Goal: Transaction & Acquisition: Purchase product/service

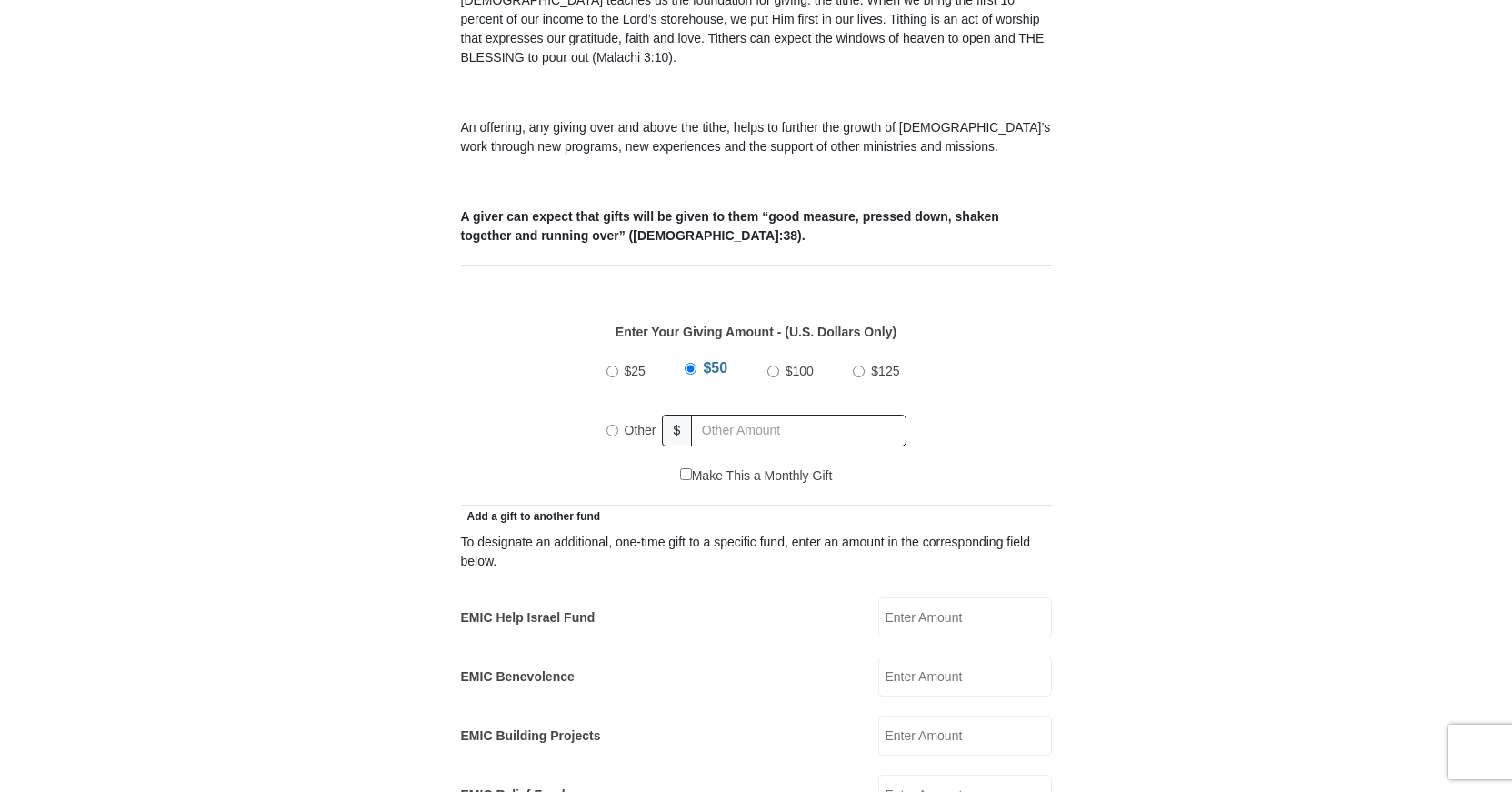
scroll to position [587, 0]
click at [610, 425] on input "Other" at bounding box center [612, 431] width 12 height 12
radio input "true"
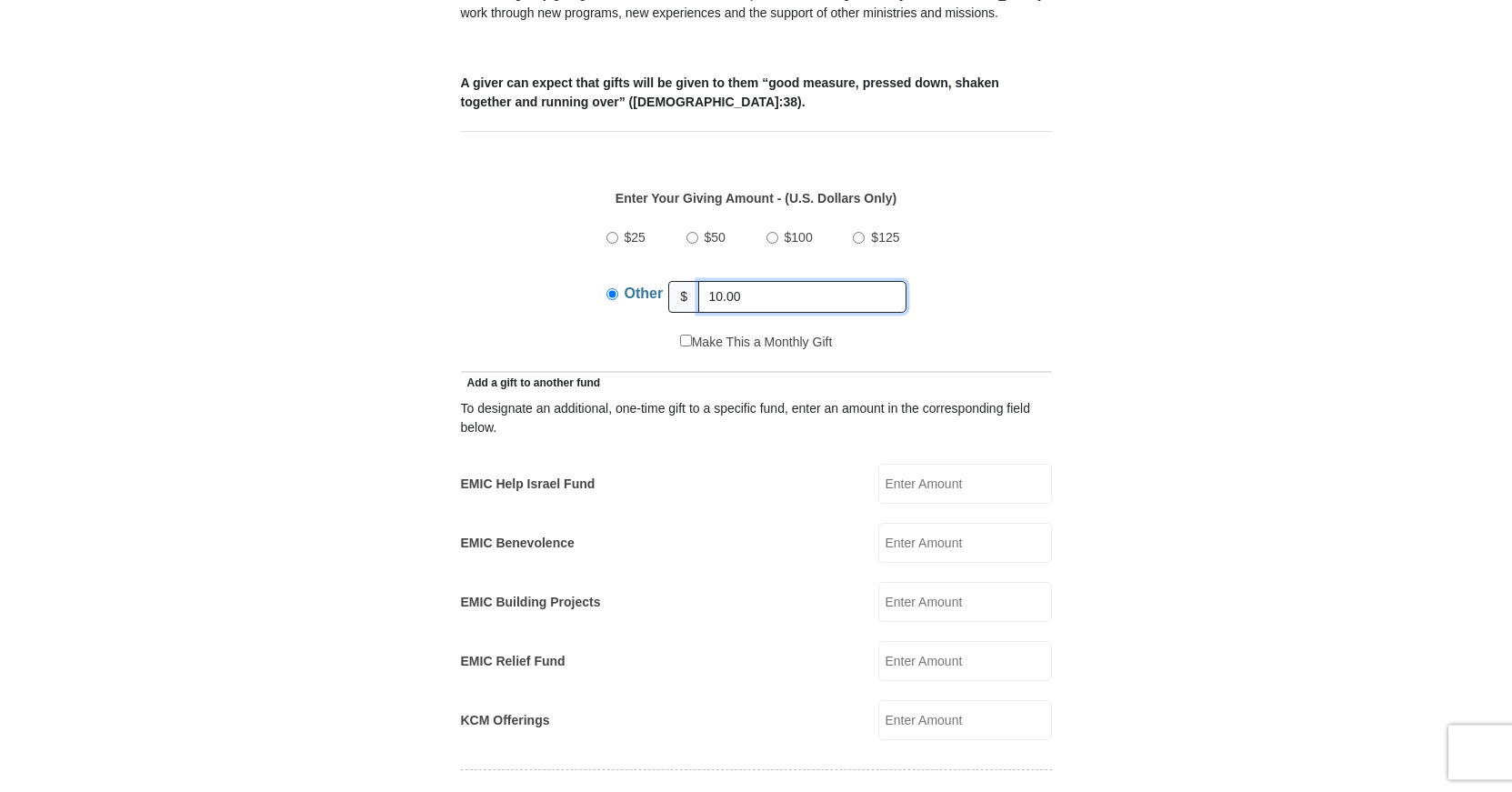
scroll to position [773, 0]
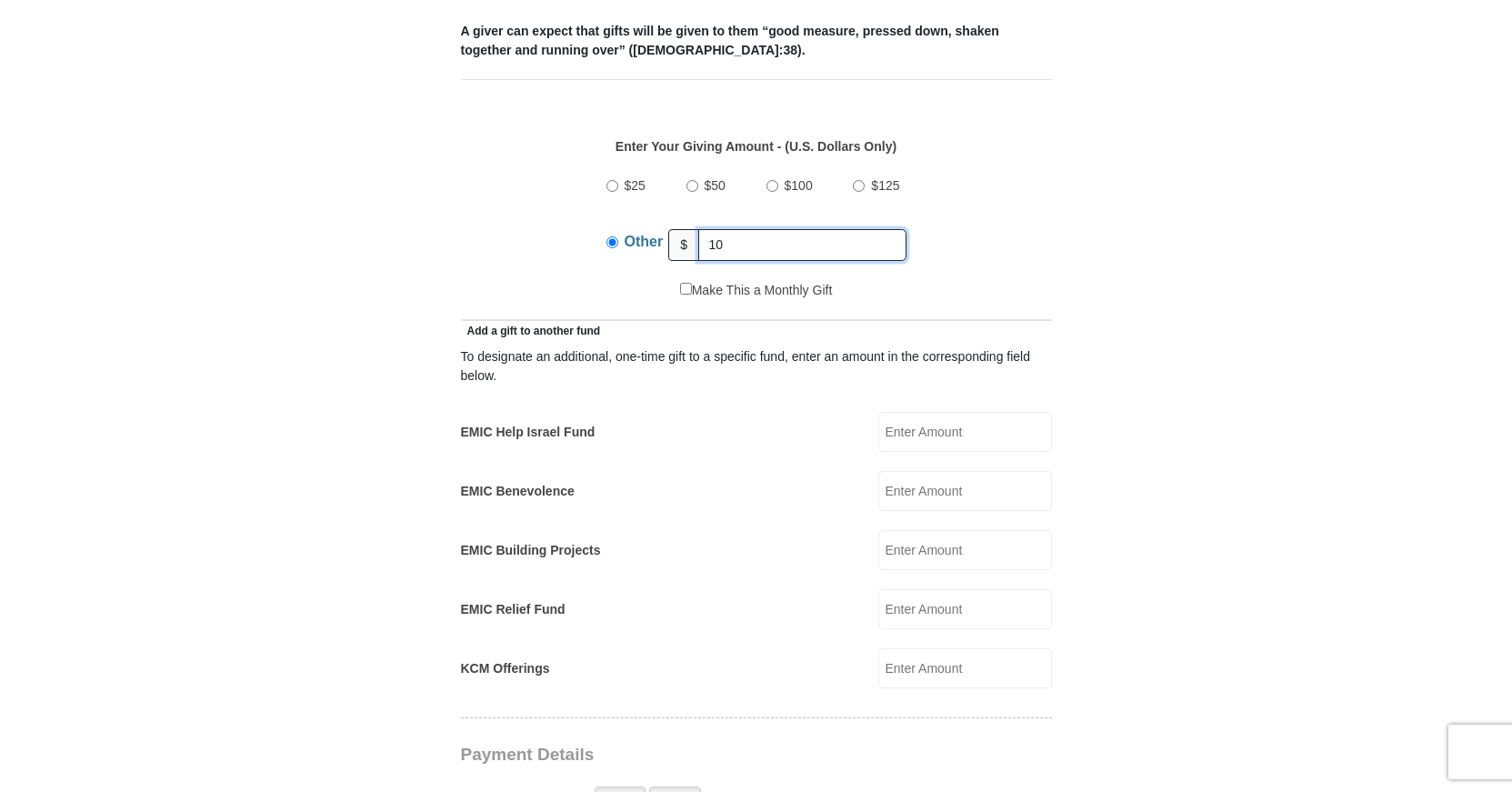
type input "1"
click at [897, 412] on input "EMIC Help Israel Fund" at bounding box center [965, 432] width 174 height 40
click at [896, 412] on input "EMIC Help Israel Fund" at bounding box center [965, 432] width 174 height 40
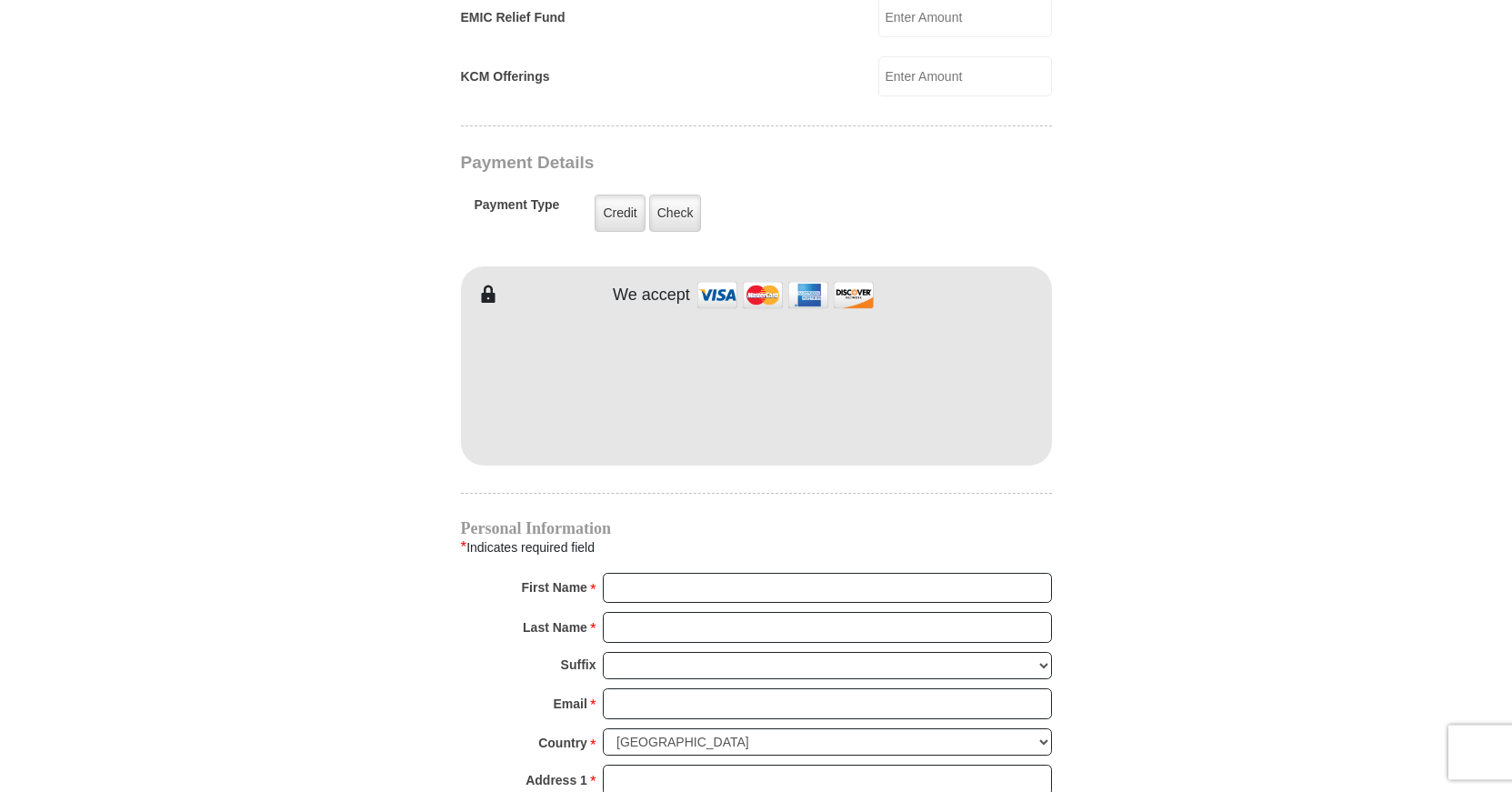
scroll to position [1391, 0]
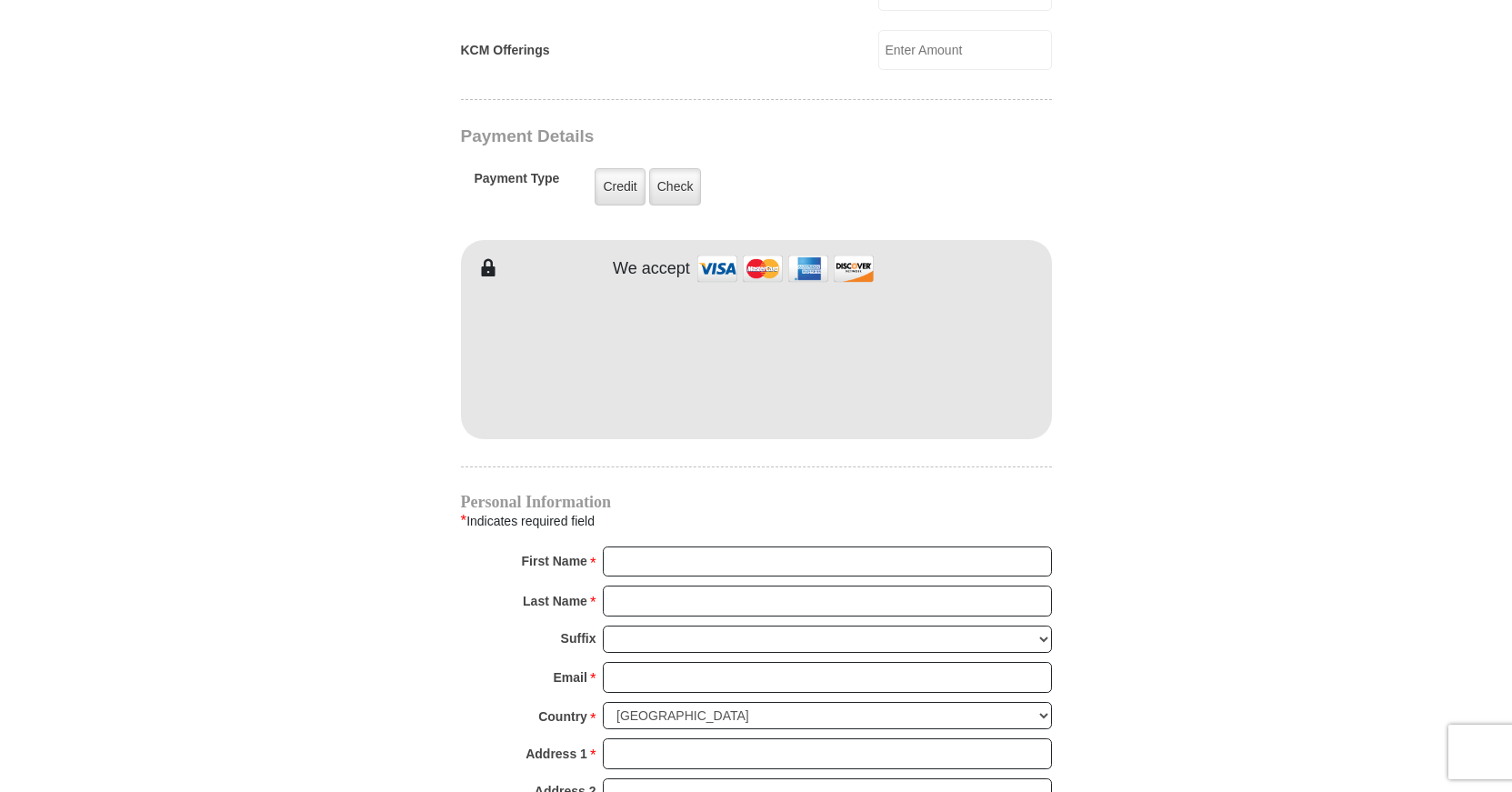
type input "10.00"
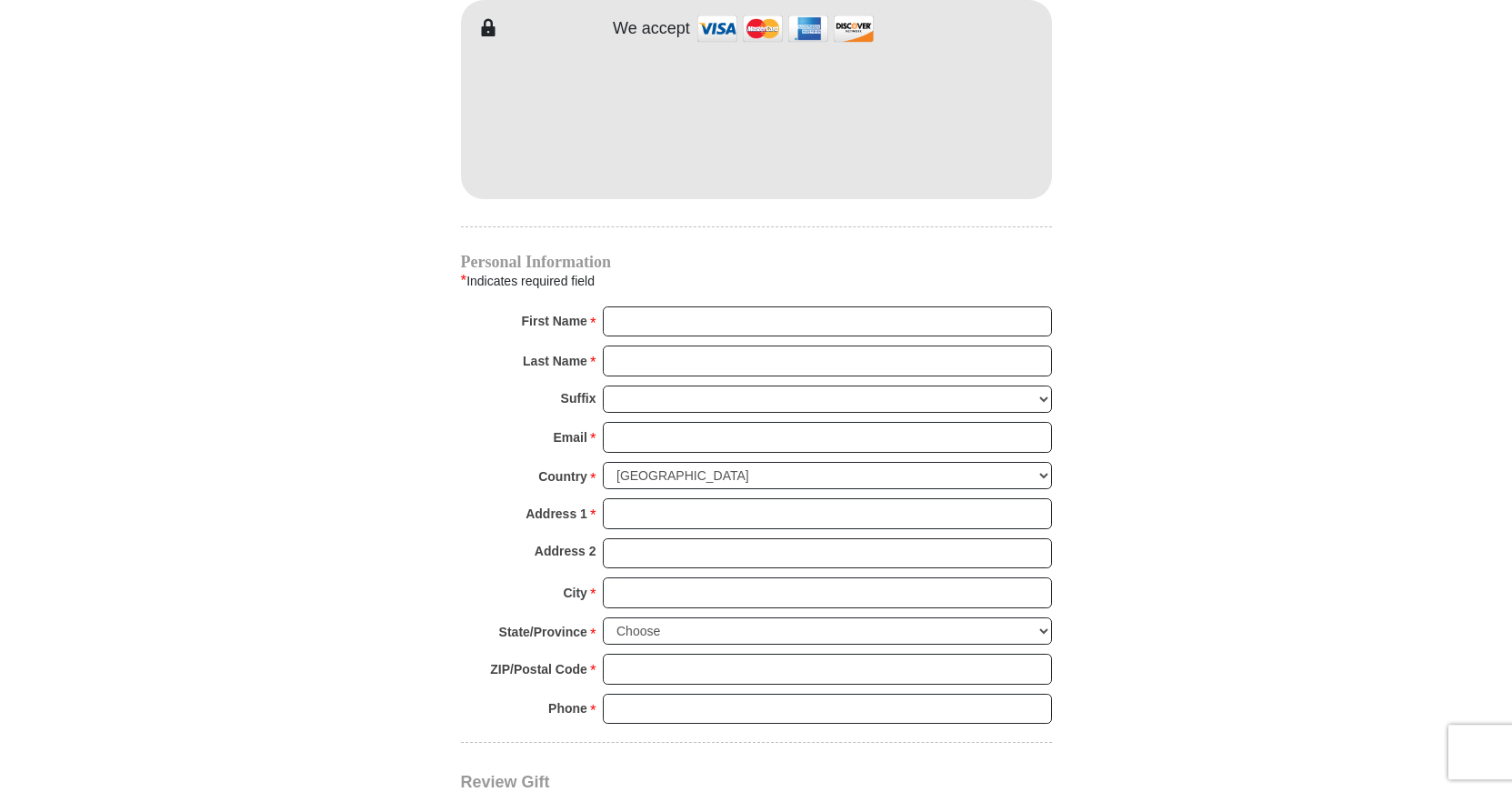
scroll to position [1638, 0]
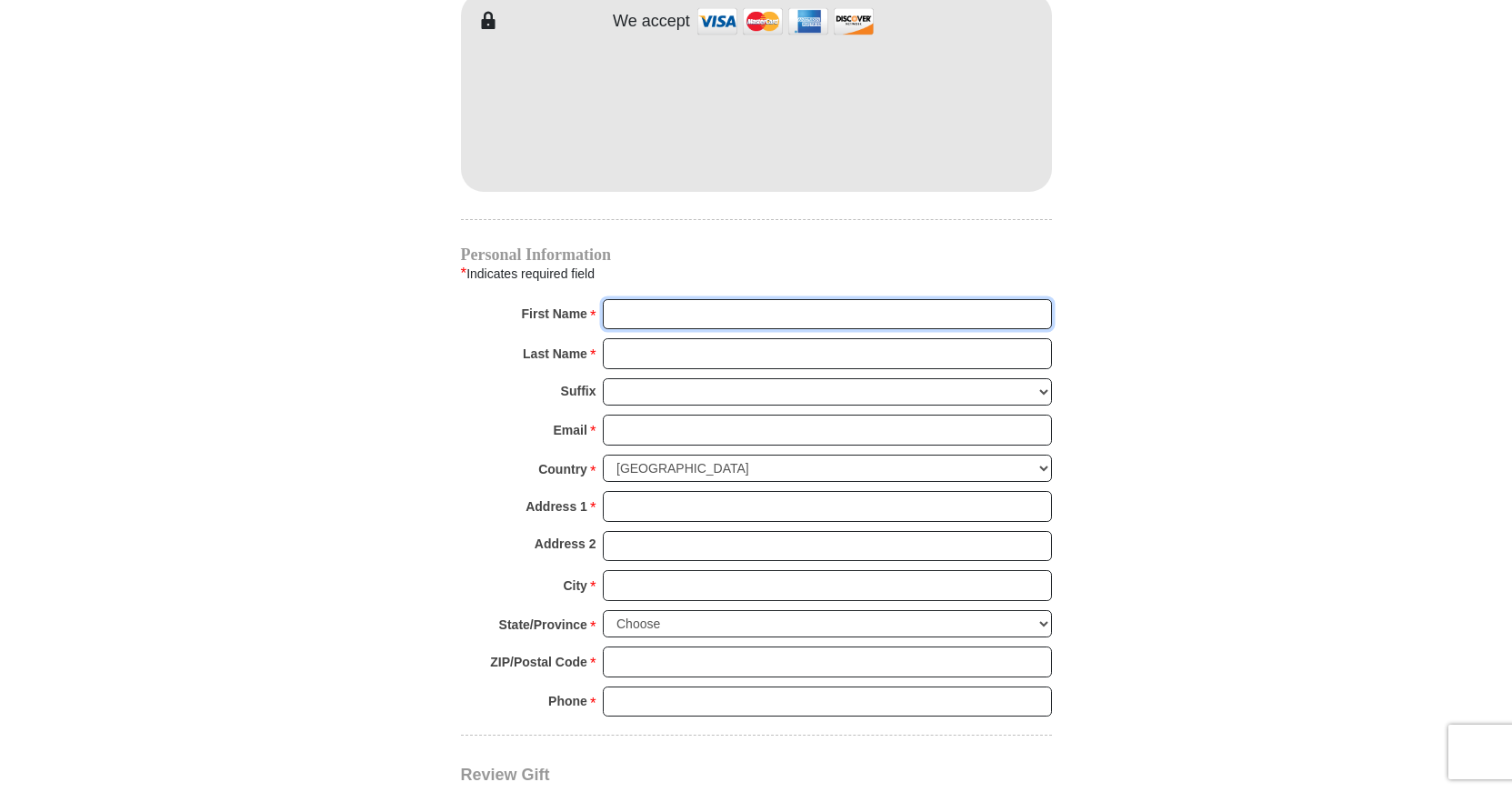
click at [627, 299] on input "First Name *" at bounding box center [827, 314] width 449 height 31
type input "Daneknellsha"
click at [670, 338] on input "Last Name *" at bounding box center [827, 353] width 449 height 31
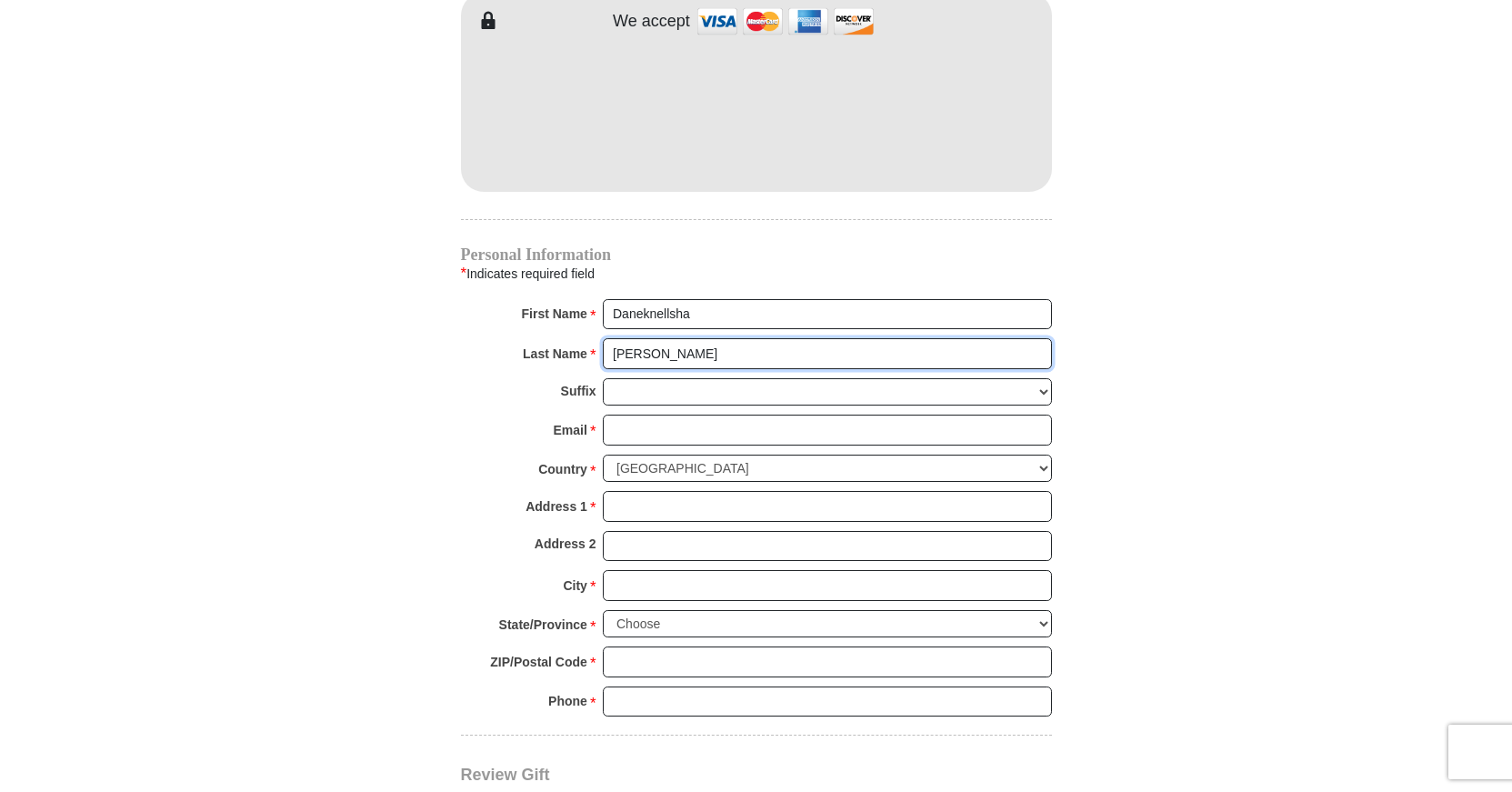
type input "[PERSON_NAME]"
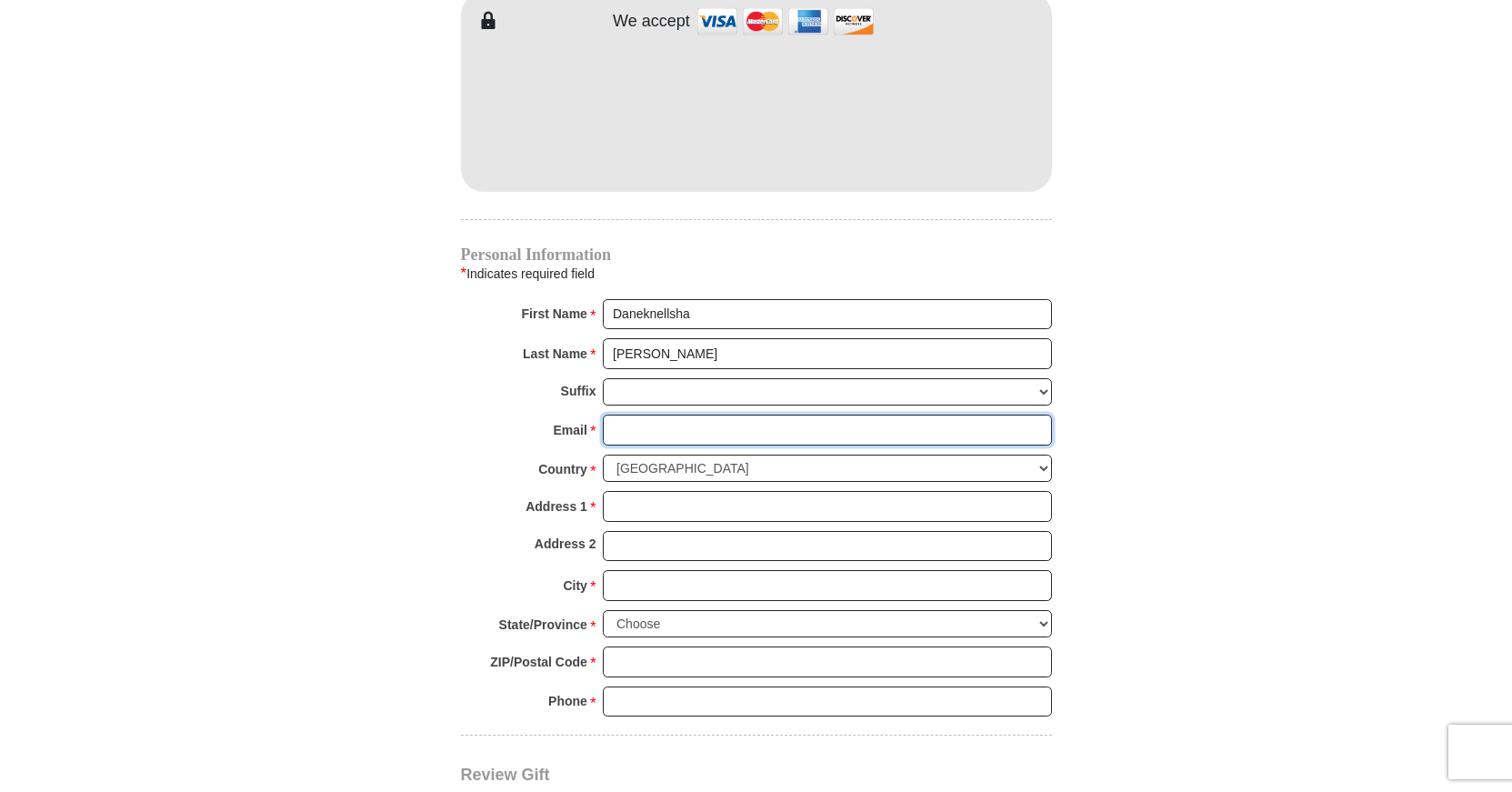
click at [657, 415] on input "Email *" at bounding box center [827, 430] width 449 height 31
type input "[EMAIL_ADDRESS][DOMAIN_NAME]"
click at [633, 491] on input "Address 1 *" at bounding box center [827, 506] width 449 height 31
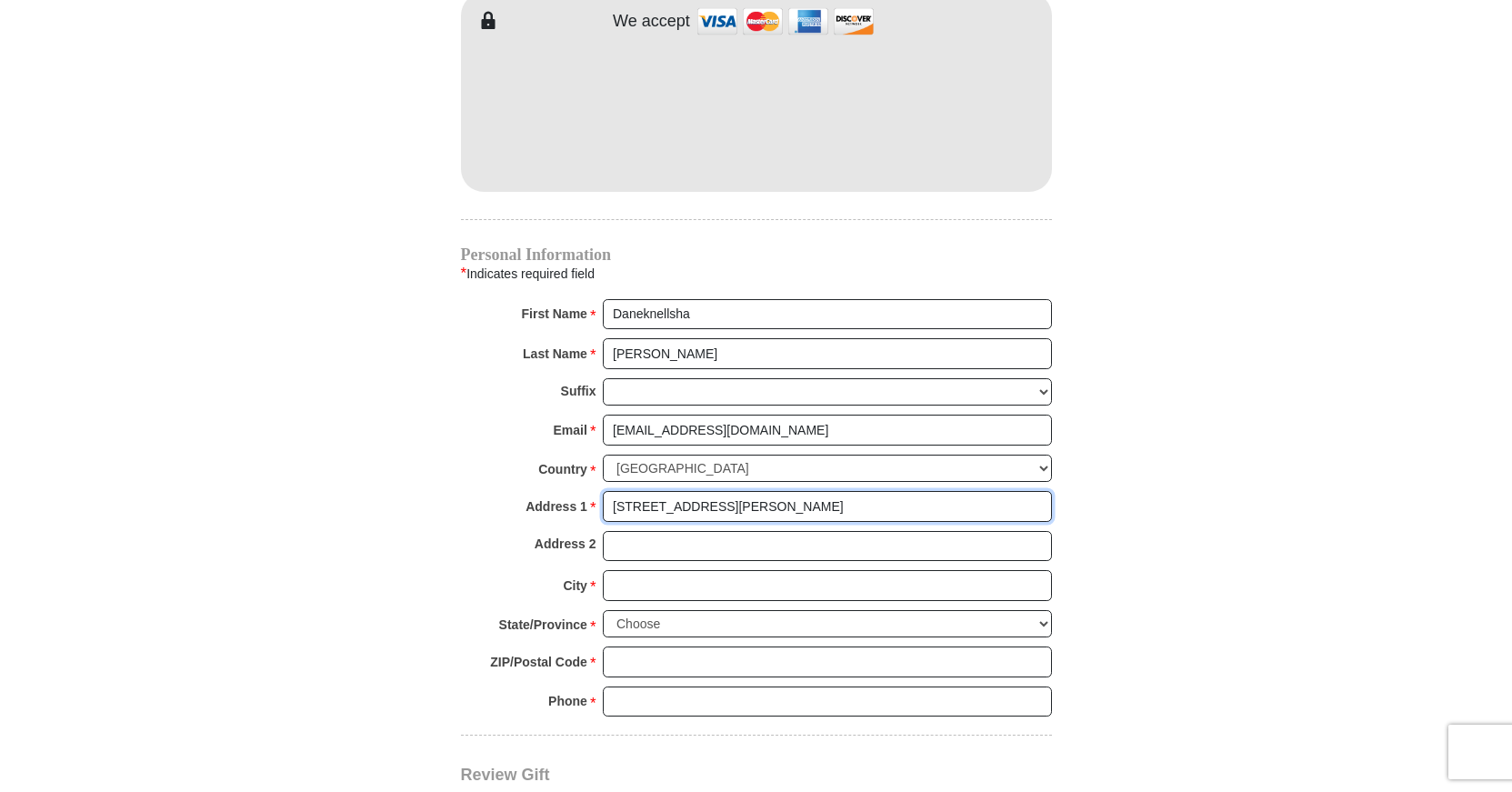
type input "[STREET_ADDRESS][PERSON_NAME]"
click at [662, 531] on input "Address 2" at bounding box center [827, 546] width 449 height 31
type input "Apt. H"
click at [648, 570] on input "City *" at bounding box center [827, 585] width 449 height 31
type input "[PERSON_NAME]"
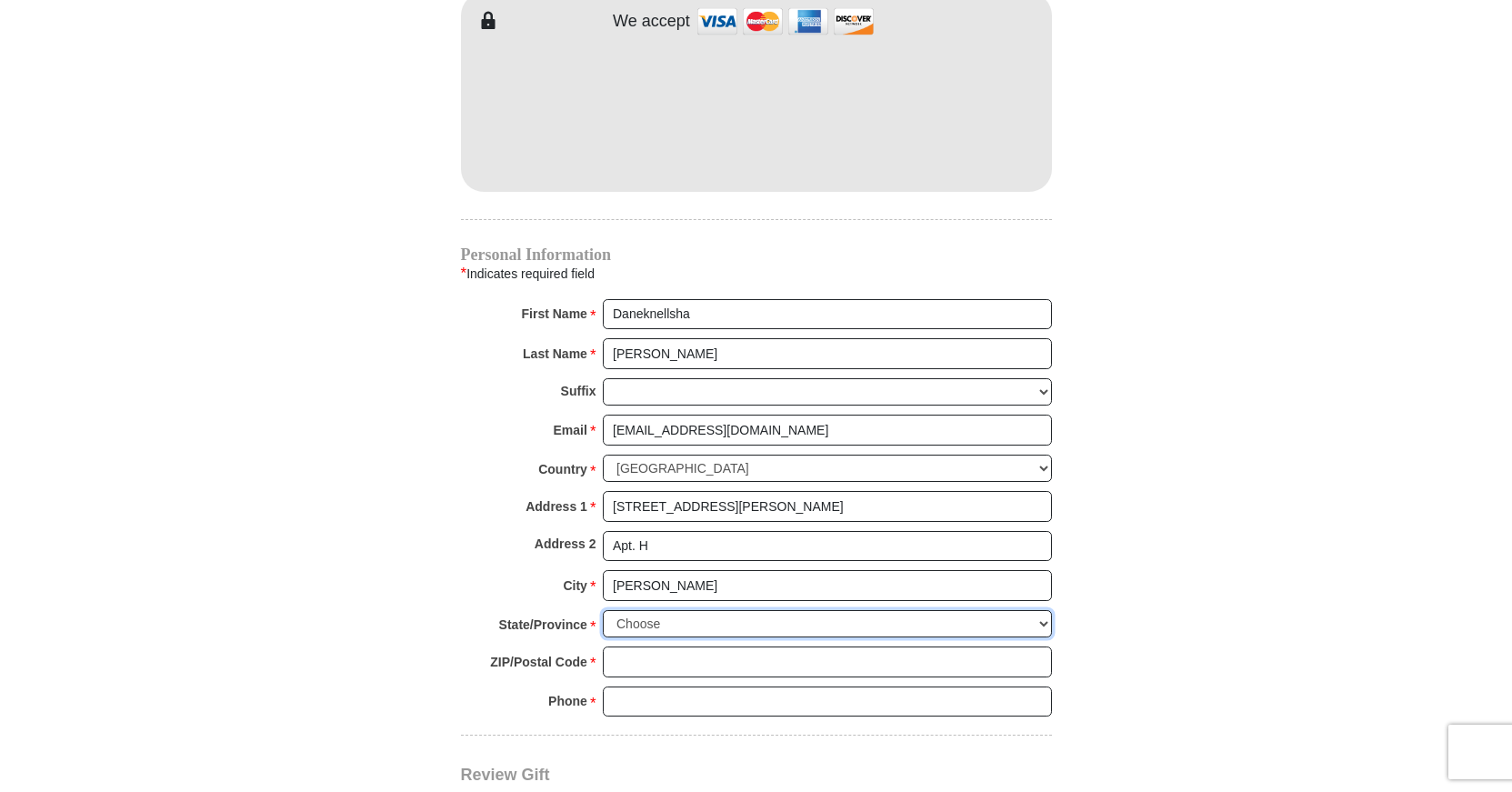
click at [603, 610] on select "Choose [US_STATE] [US_STATE] [US_STATE] [US_STATE] [US_STATE] Armed Forces Amer…" at bounding box center [827, 624] width 449 height 28
select select "NC"
click option "[US_STATE]" at bounding box center [0, 0] width 0 height 0
click at [628, 646] on input "ZIP/Postal Code *" at bounding box center [827, 661] width 449 height 31
type input "27101"
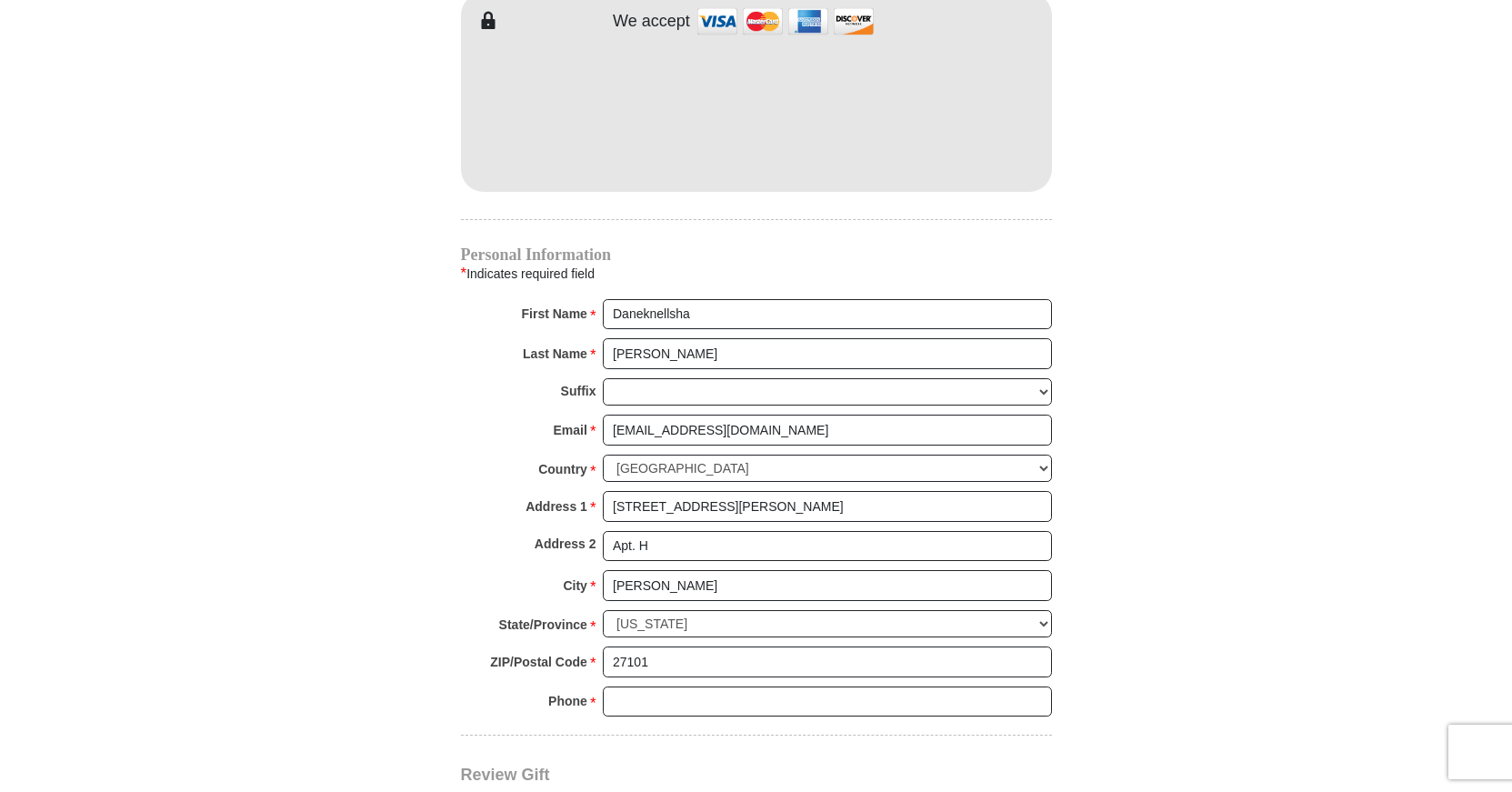
click at [624, 693] on div "Phone * * Please enter Phone Number Please enter Phone" at bounding box center [756, 706] width 591 height 40
click at [645, 686] on input "Phone * *" at bounding box center [827, 701] width 449 height 31
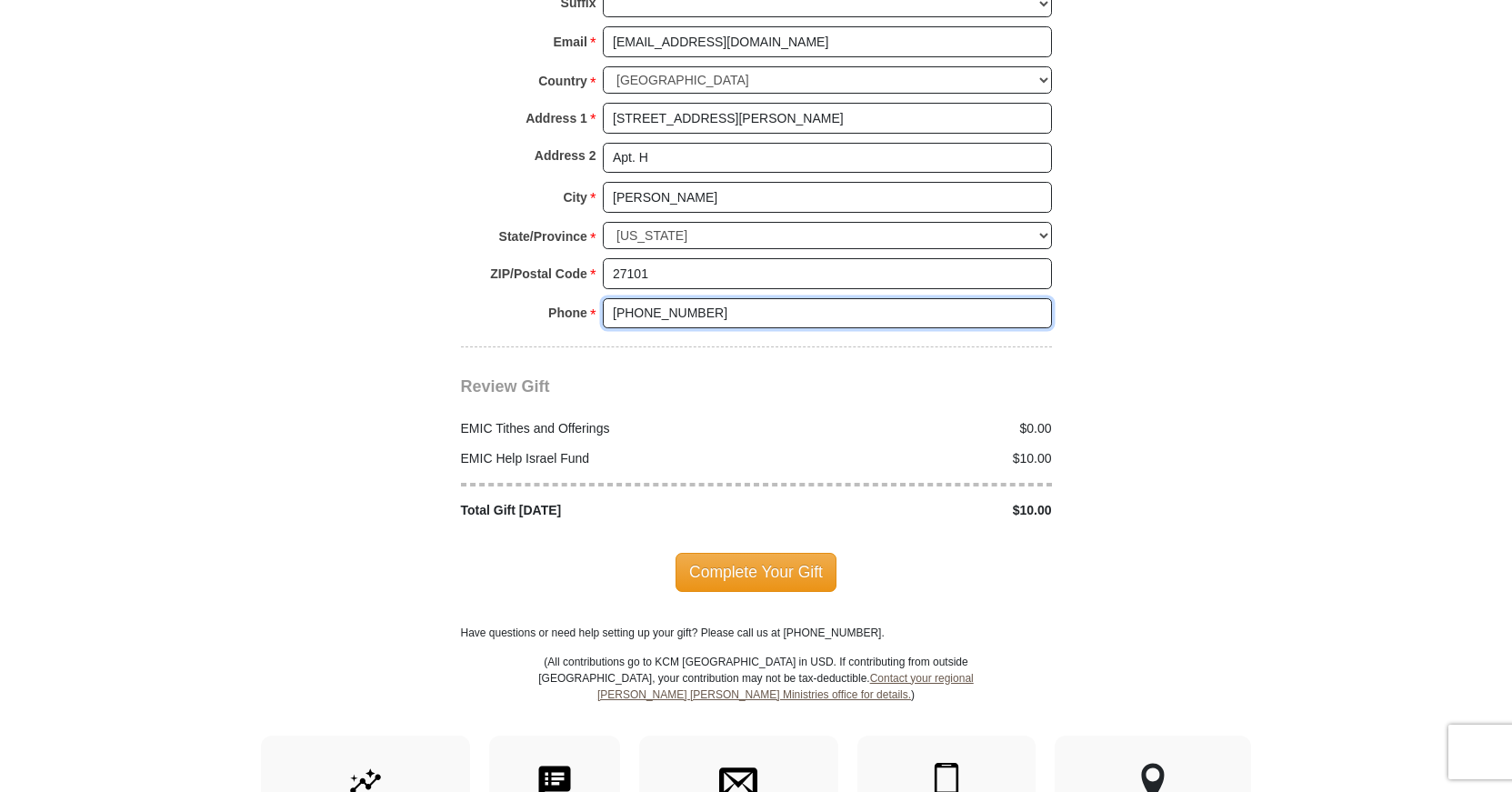
scroll to position [2040, 0]
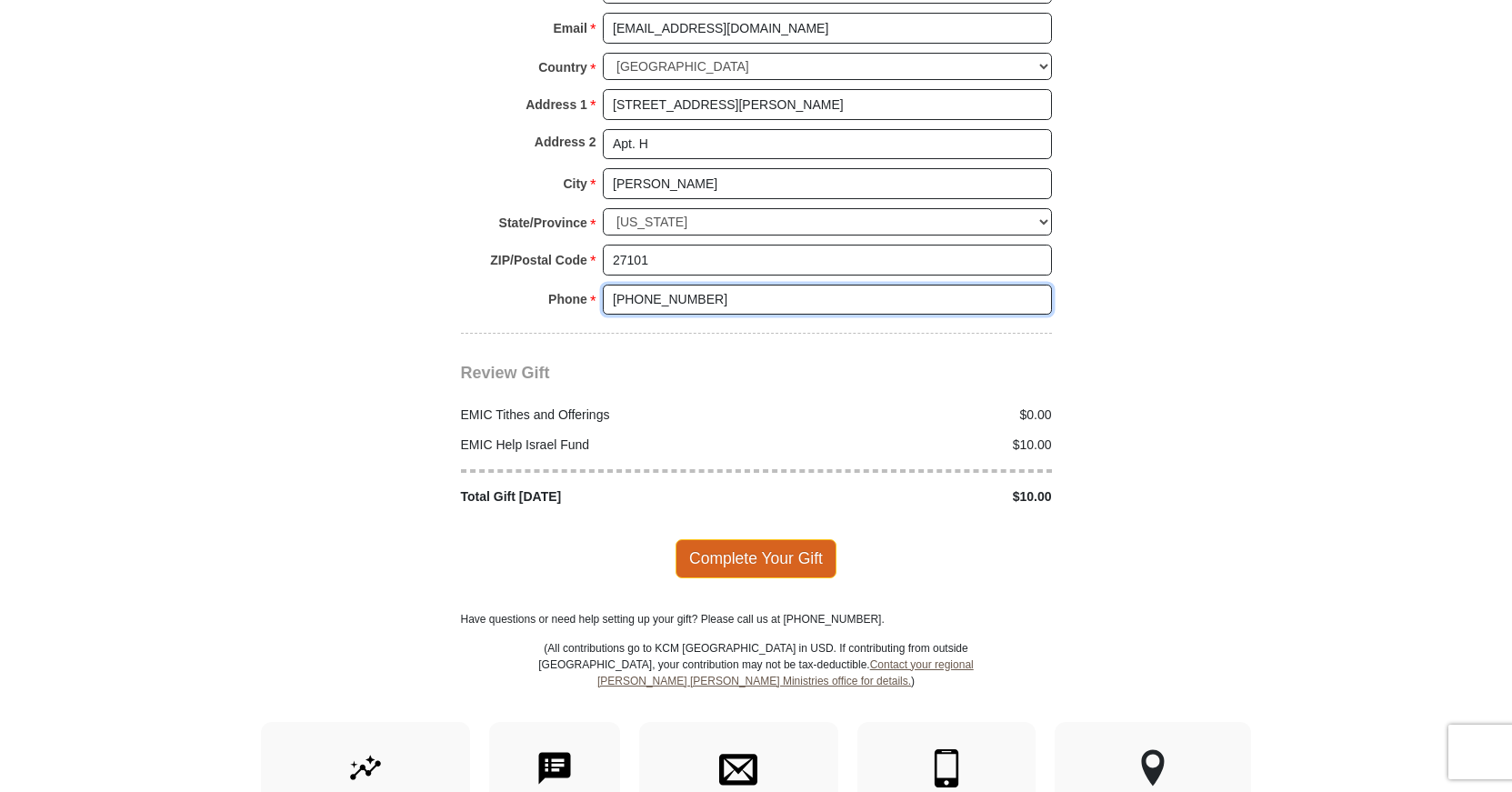
type input "[PHONE_NUMBER]"
click at [746, 539] on span "Complete Your Gift" at bounding box center [756, 558] width 161 height 38
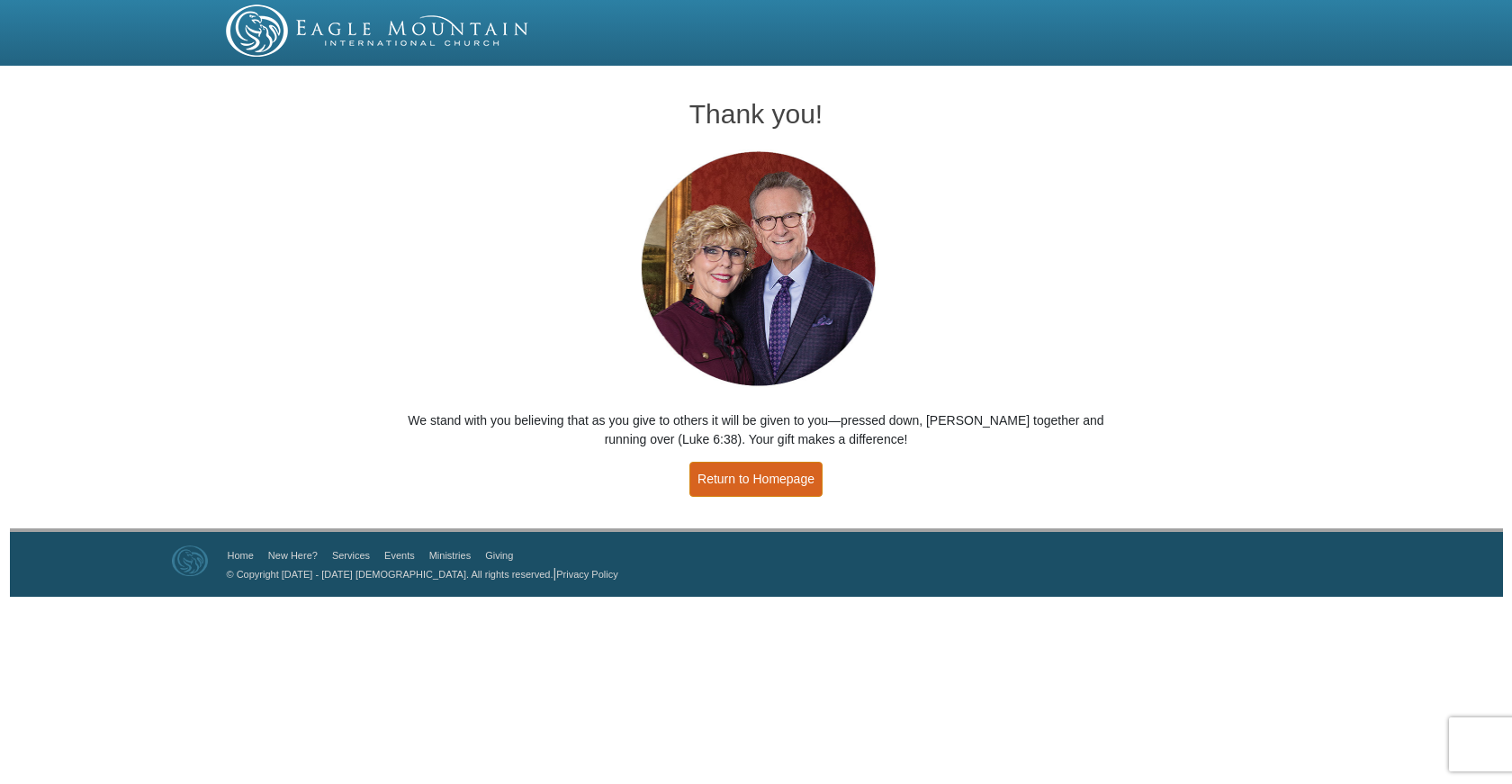
click at [772, 482] on link "Return to Homepage" at bounding box center [756, 478] width 134 height 35
